Goal: Leave review/rating: Share an evaluation or opinion about a product, service, or content

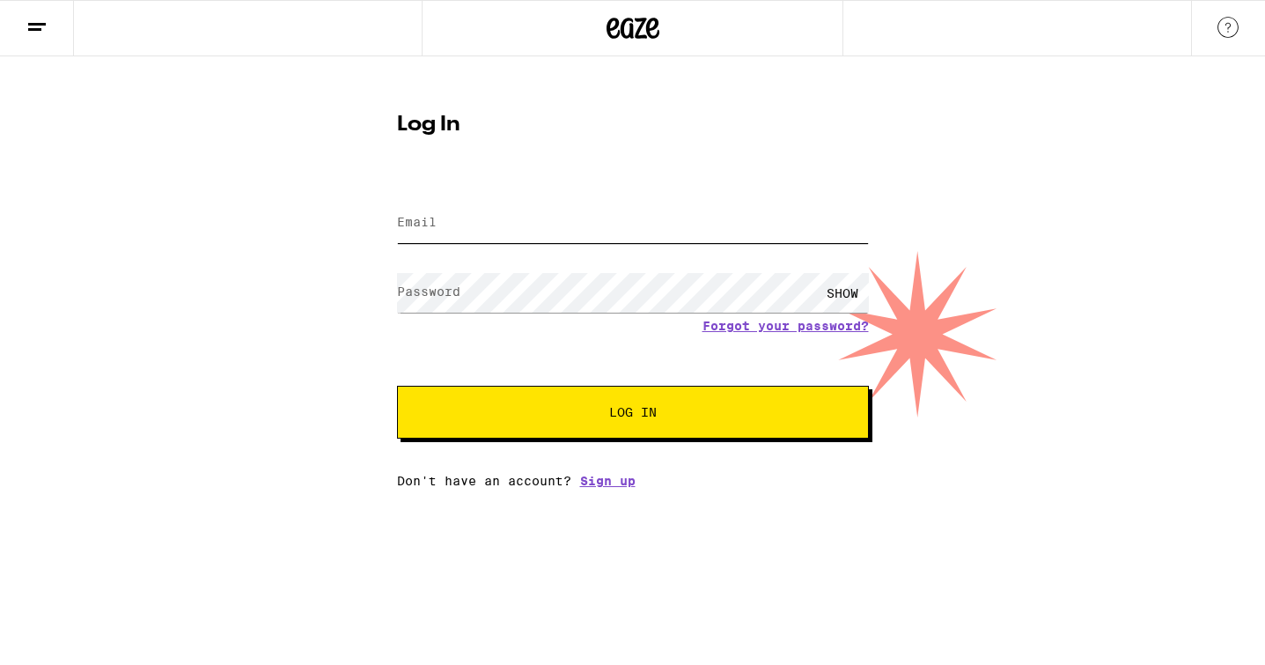
type input "[PERSON_NAME][EMAIL_ADDRESS][PERSON_NAME][DOMAIN_NAME]"
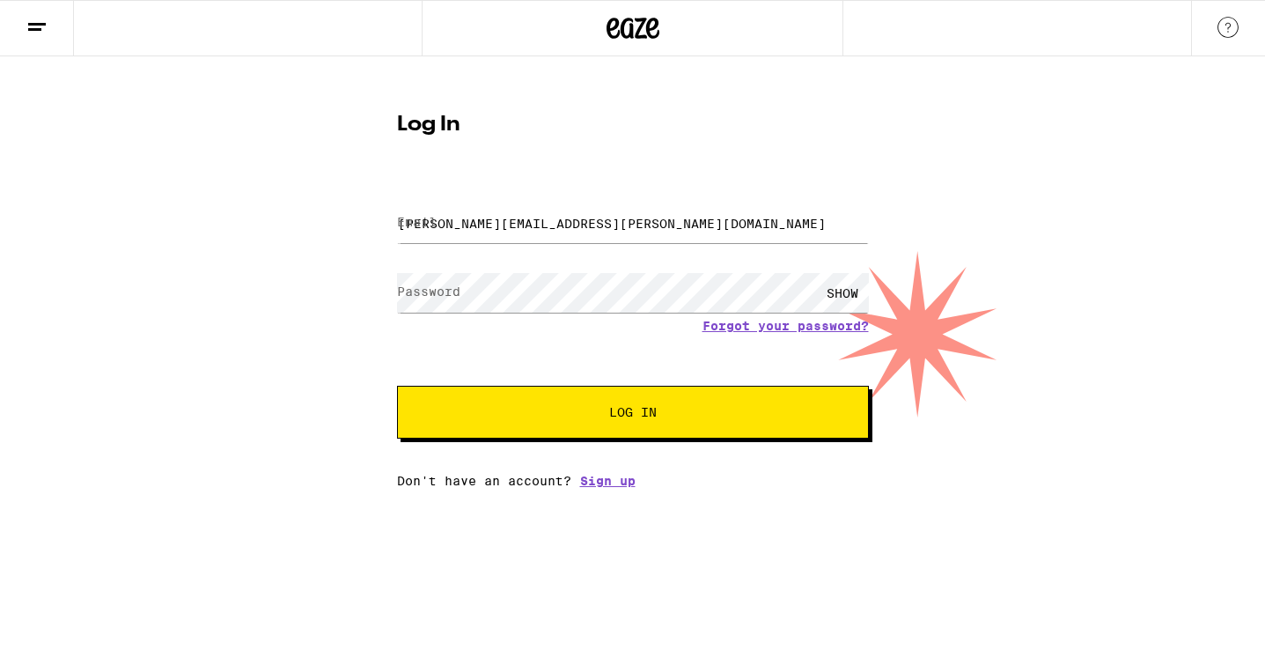
click at [657, 402] on button "Log In" at bounding box center [633, 412] width 472 height 53
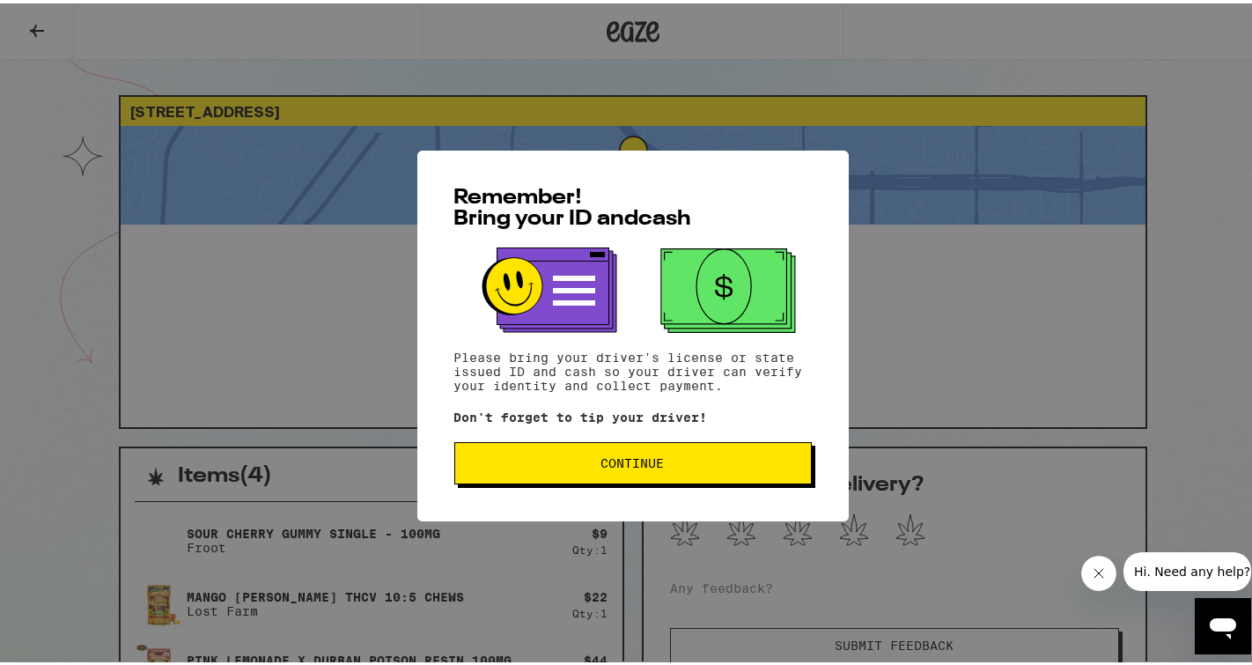
click at [672, 465] on span "Continue" at bounding box center [633, 459] width 328 height 12
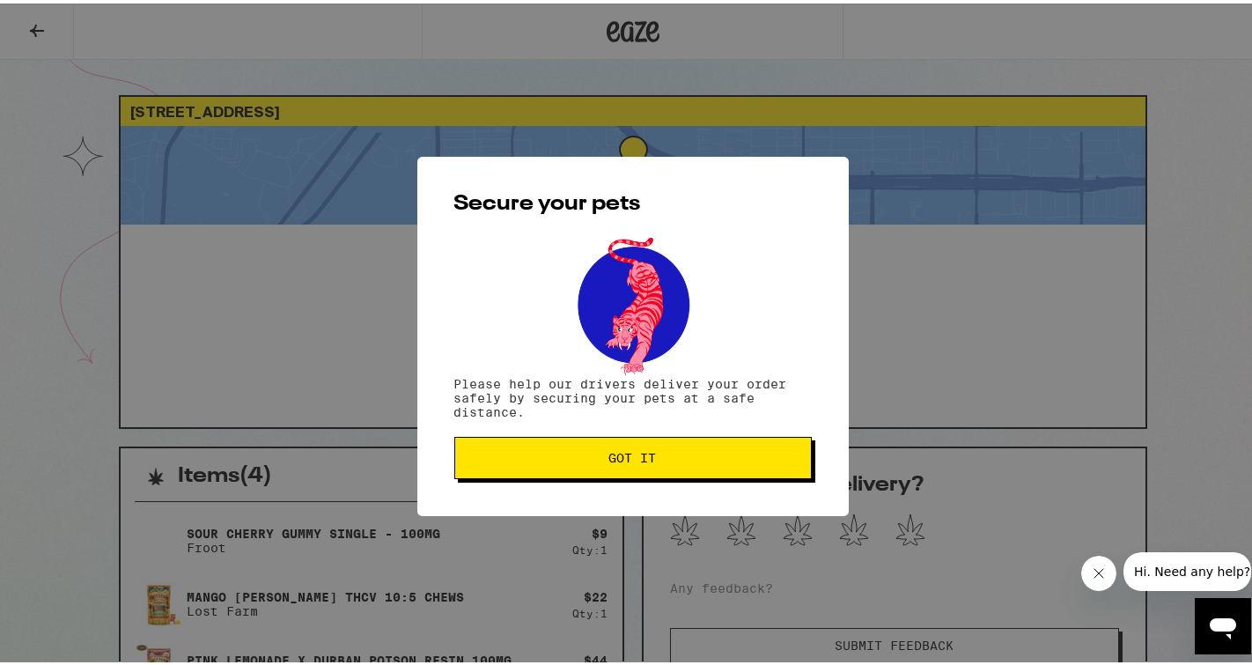
click at [672, 465] on button "Got it" at bounding box center [633, 454] width 358 height 42
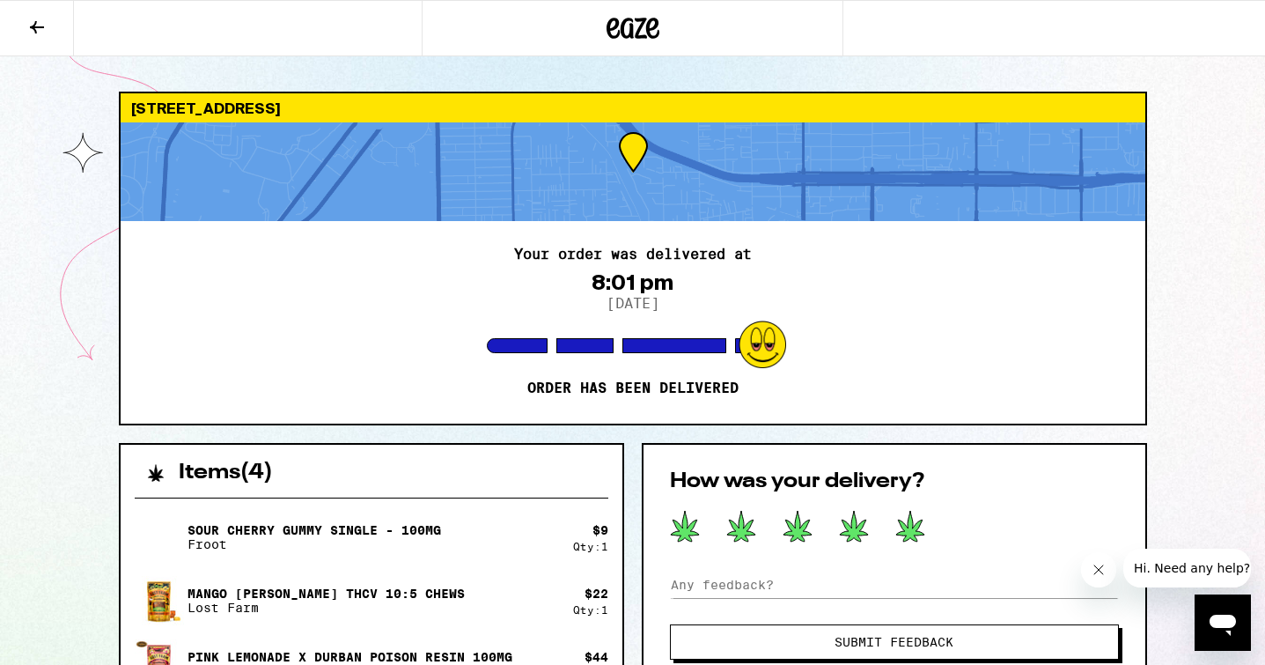
click at [918, 519] on icon at bounding box center [911, 526] width 30 height 33
click at [798, 637] on span "Submit Feedback" at bounding box center [894, 642] width 306 height 12
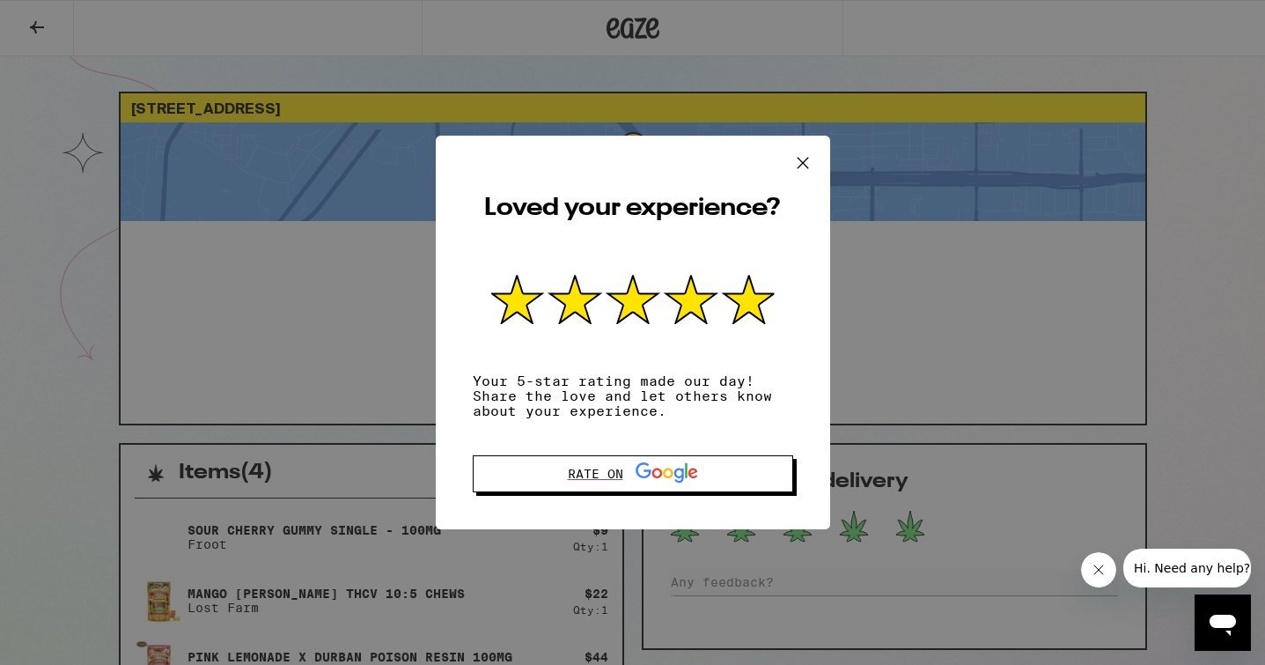
click at [800, 158] on icon at bounding box center [803, 163] width 26 height 26
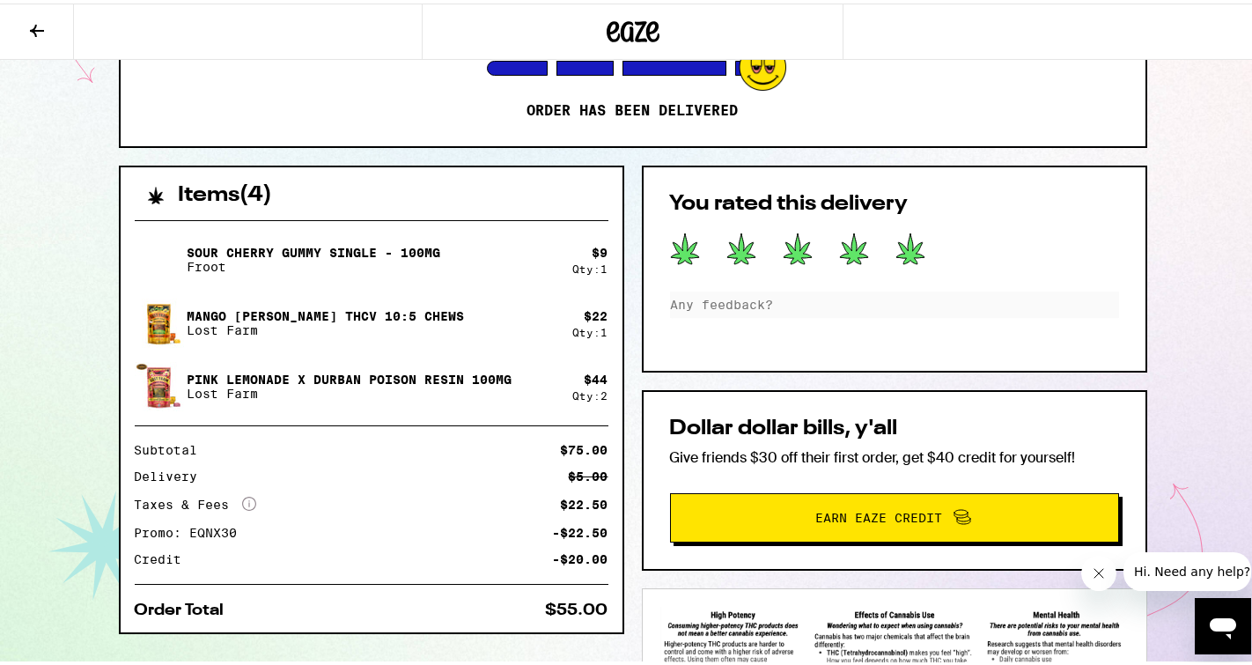
scroll to position [241, 0]
